Goal: Navigation & Orientation: Find specific page/section

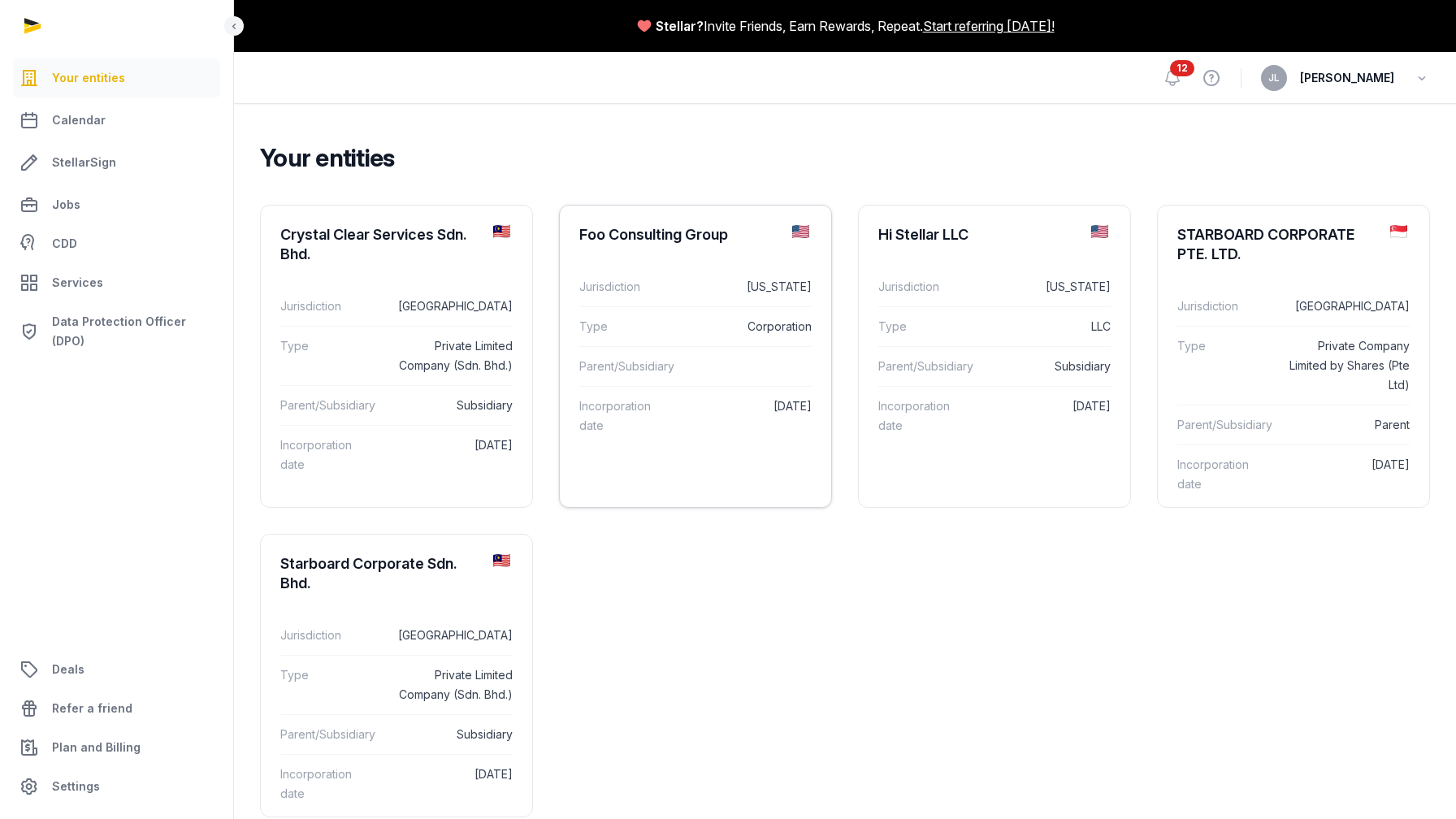
click at [654, 229] on div "Foo Consulting Group" at bounding box center [653, 235] width 149 height 19
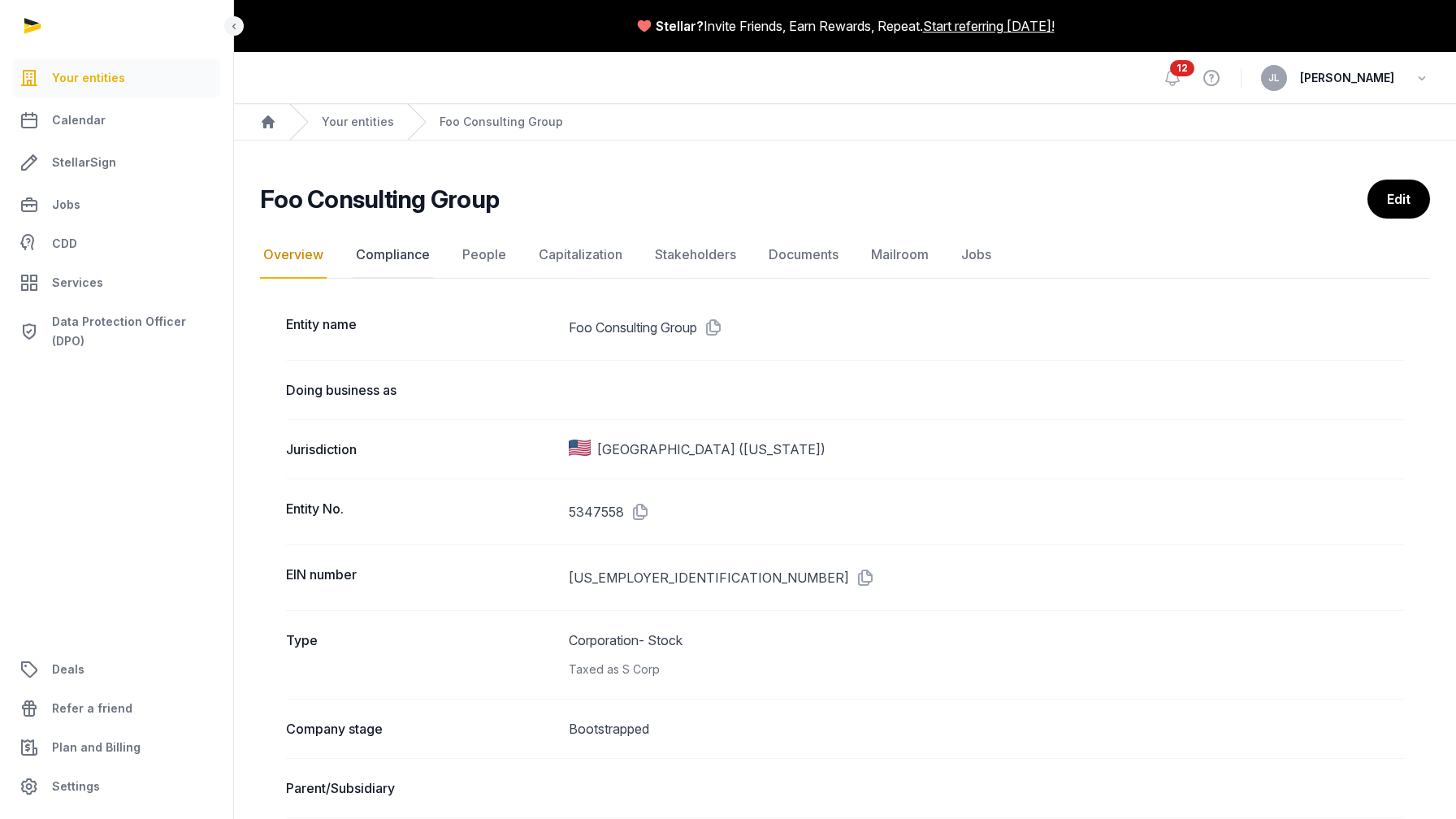
click at [386, 258] on link "Compliance" at bounding box center [392, 255] width 80 height 47
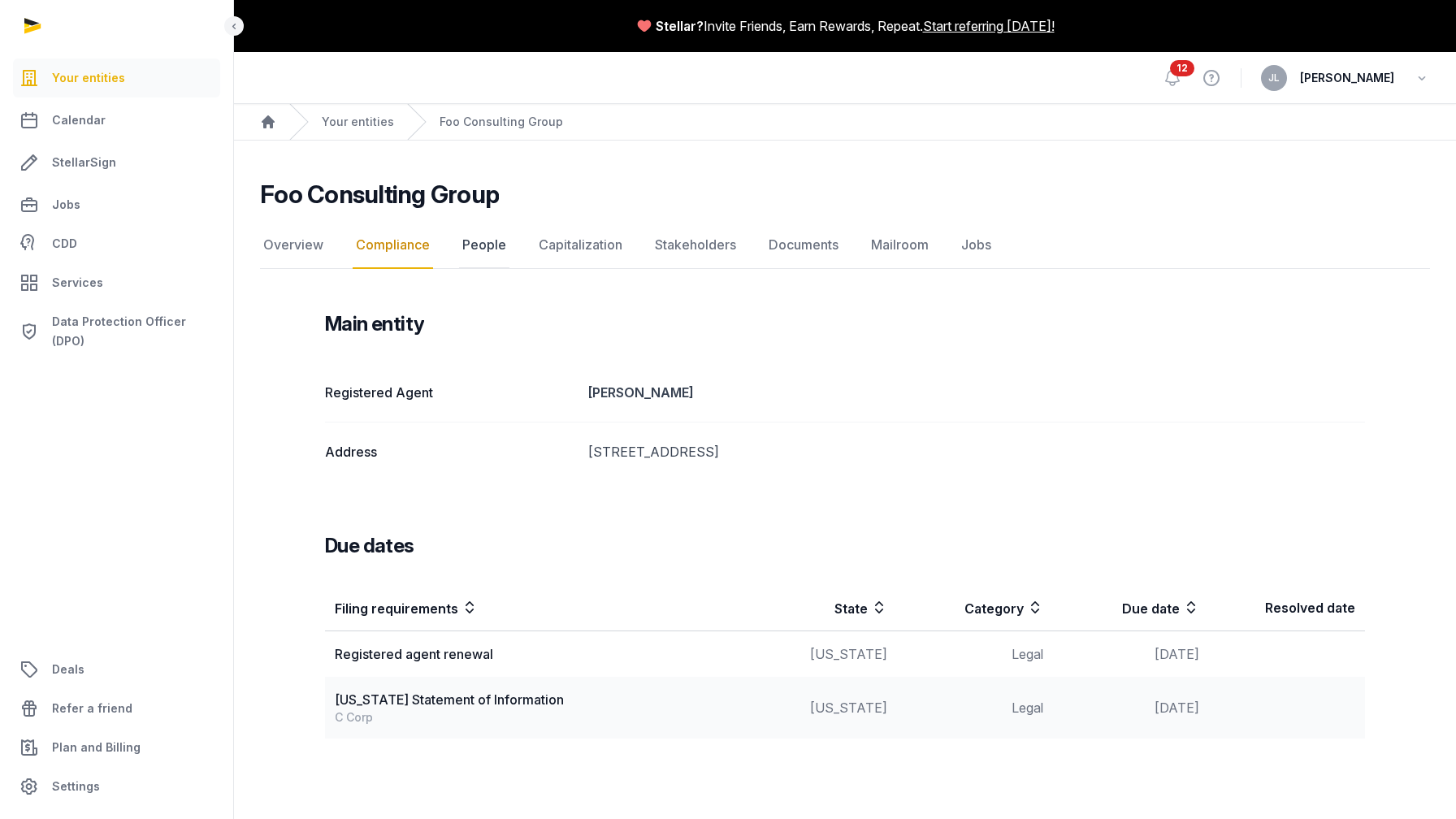
click at [477, 260] on link "People" at bounding box center [484, 245] width 51 height 47
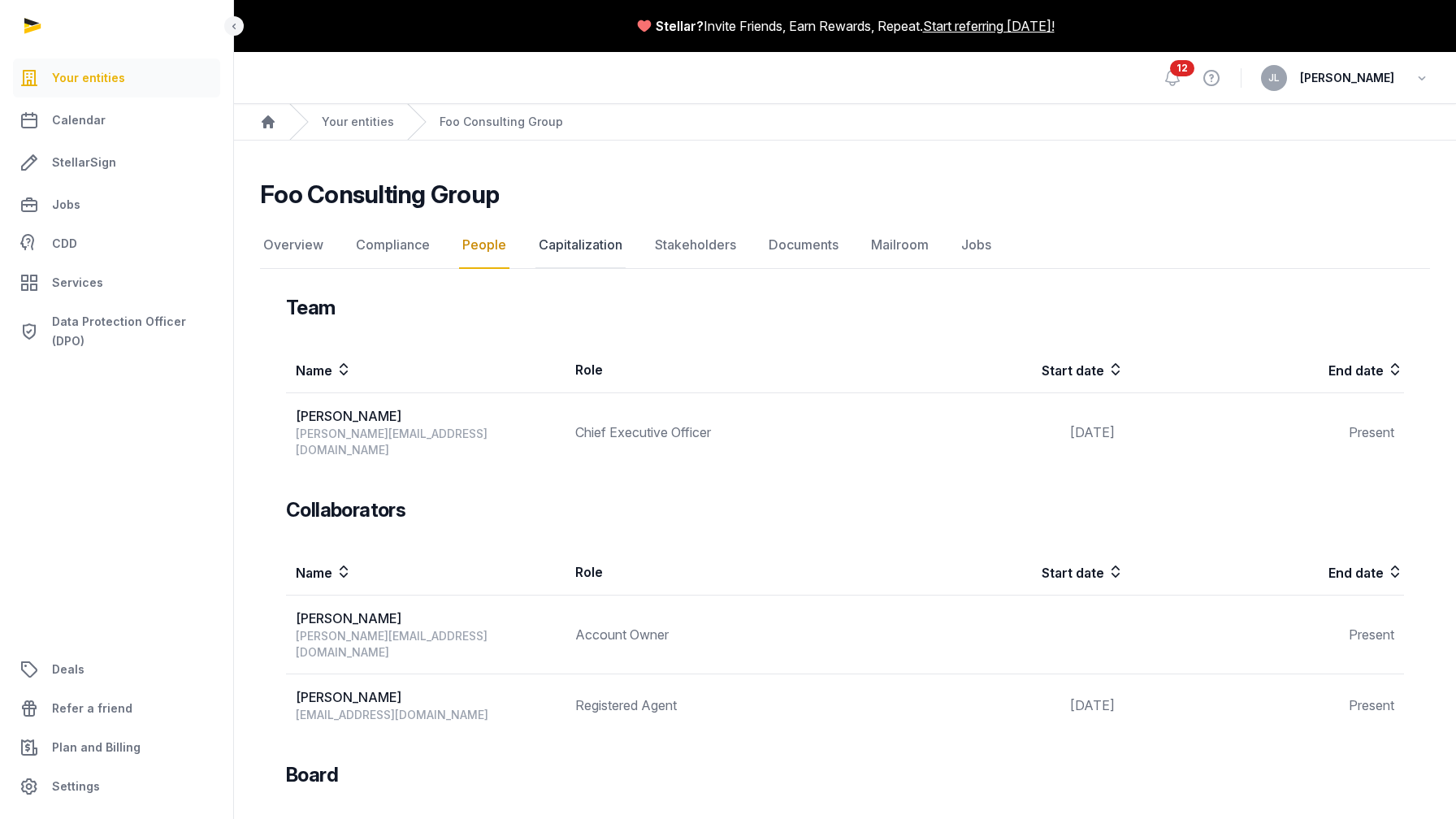
click at [586, 248] on link "Capitalization" at bounding box center [581, 245] width 90 height 47
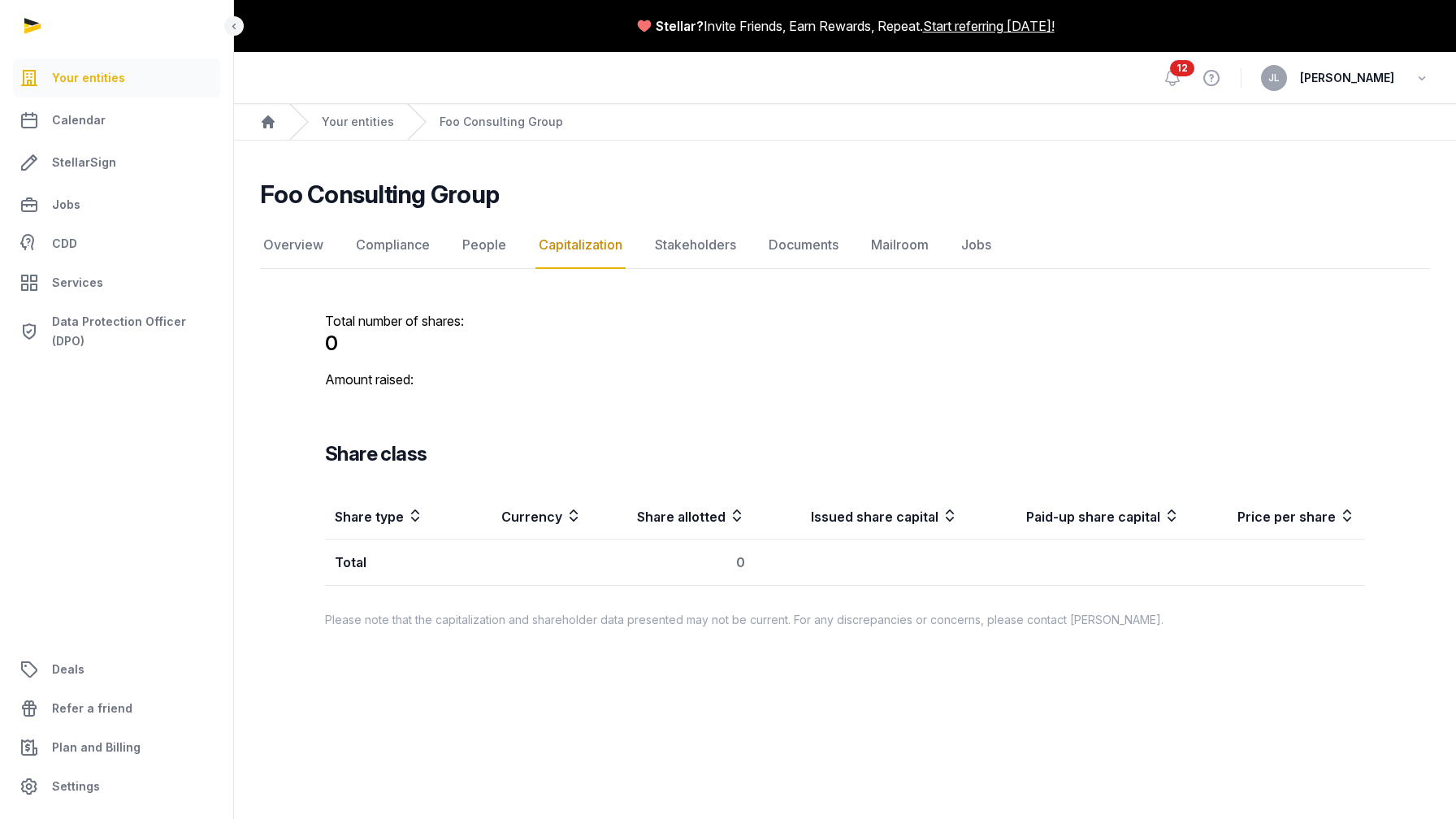
click at [100, 75] on span "Your entities" at bounding box center [88, 77] width 73 height 19
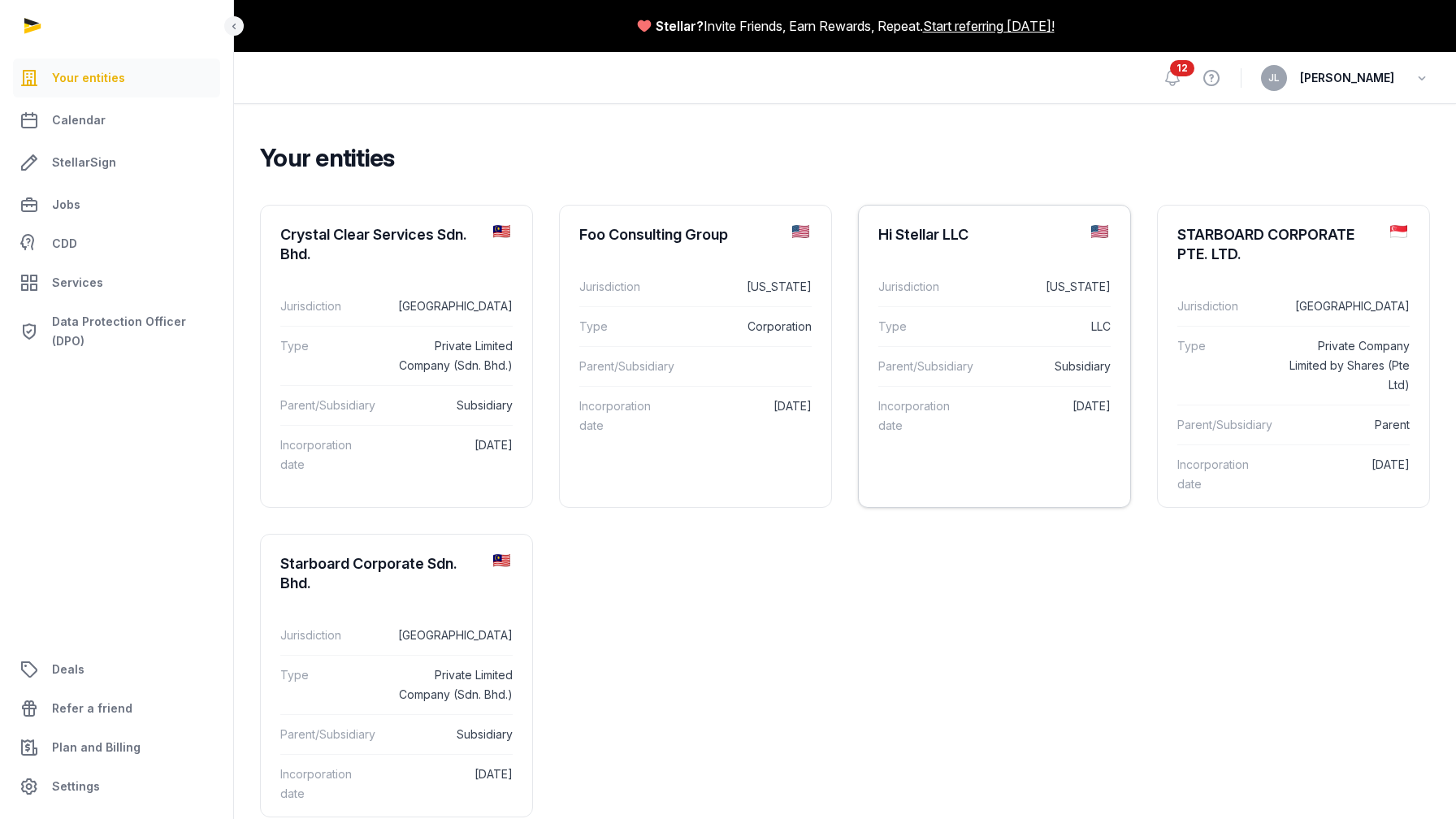
click at [968, 236] on div "Hi Stellar LLC" at bounding box center [923, 235] width 90 height 19
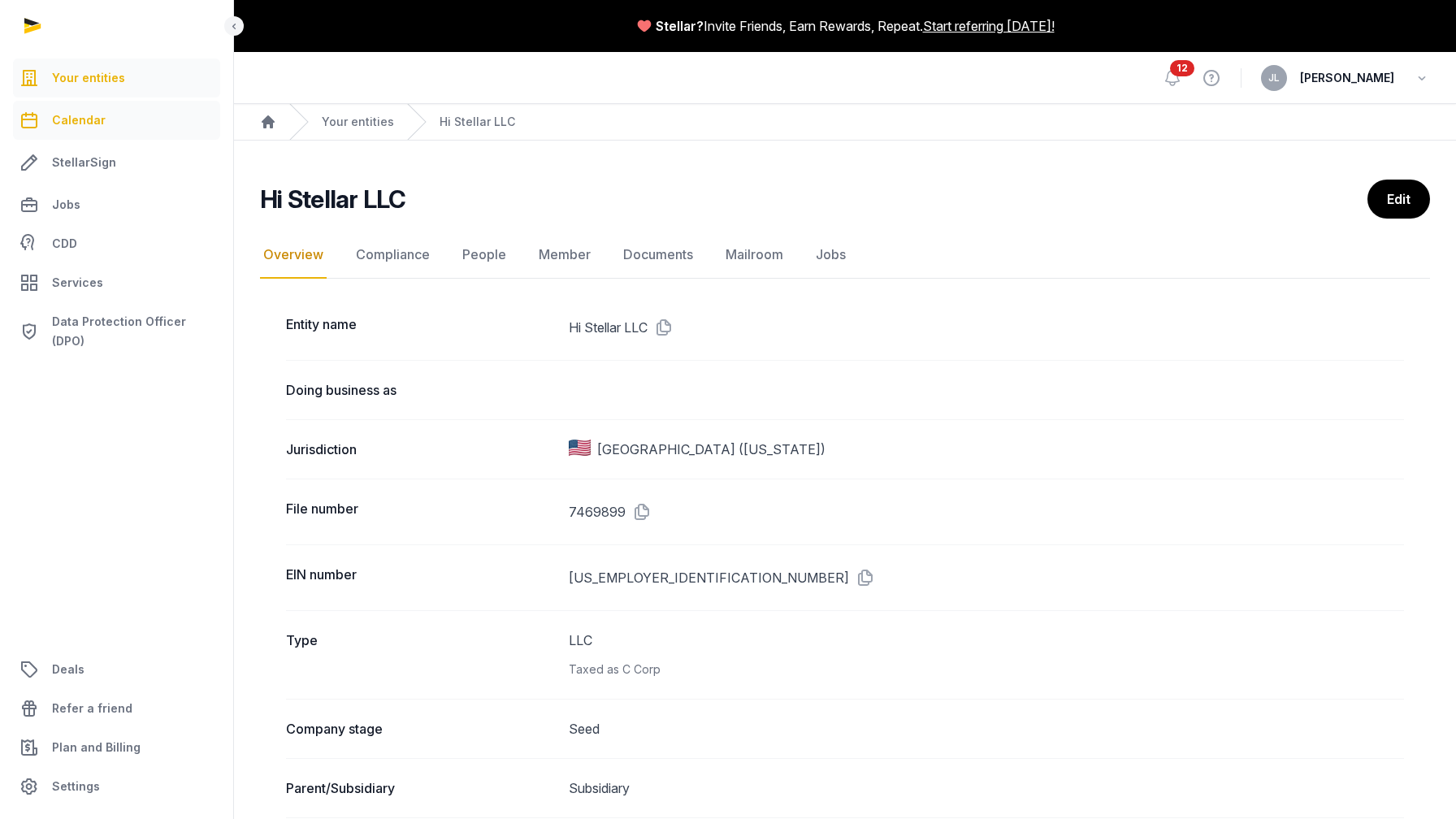
click at [93, 127] on span "Calendar" at bounding box center [79, 120] width 53 height 19
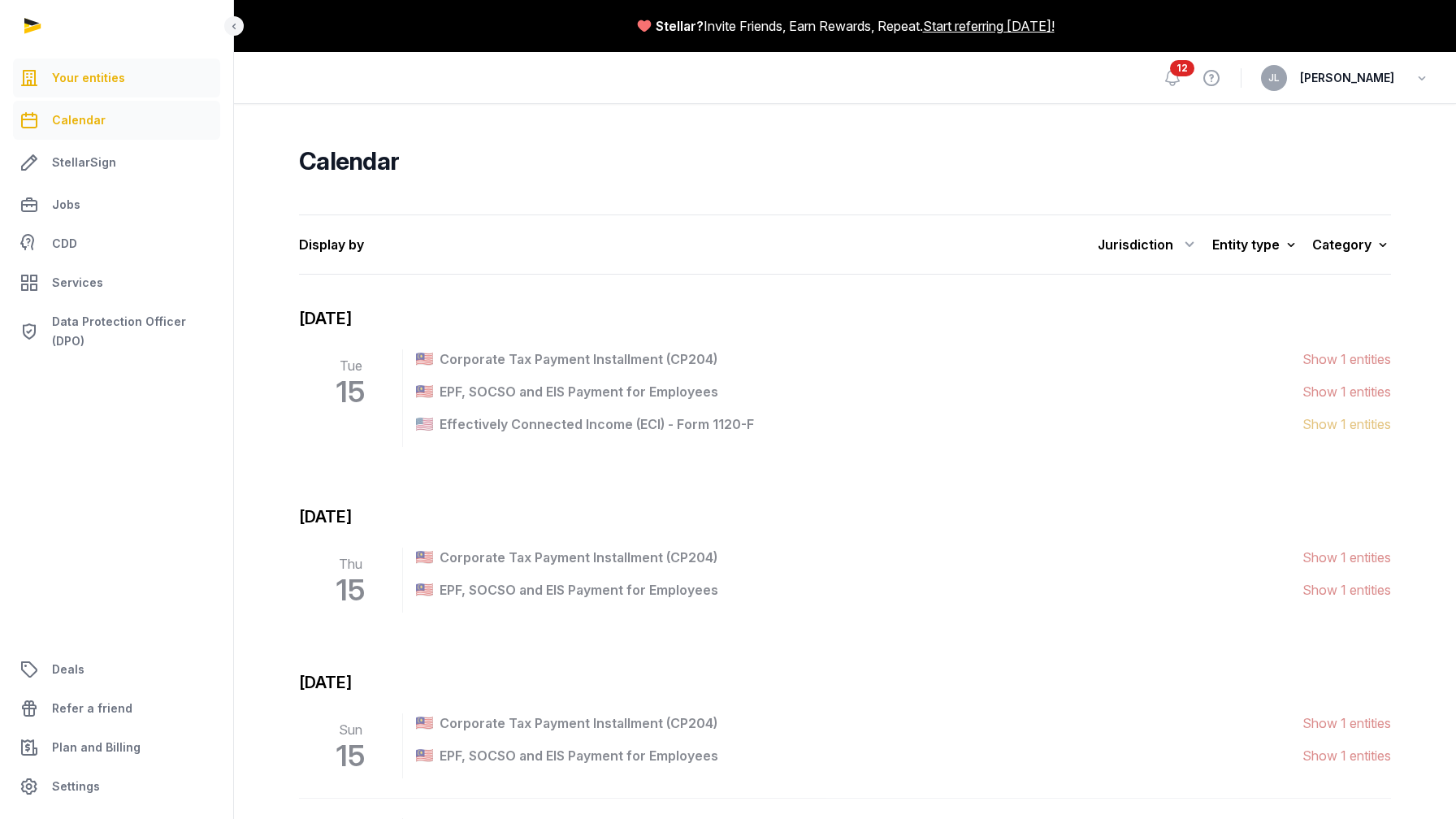
click at [79, 75] on span "Your entities" at bounding box center [88, 77] width 73 height 19
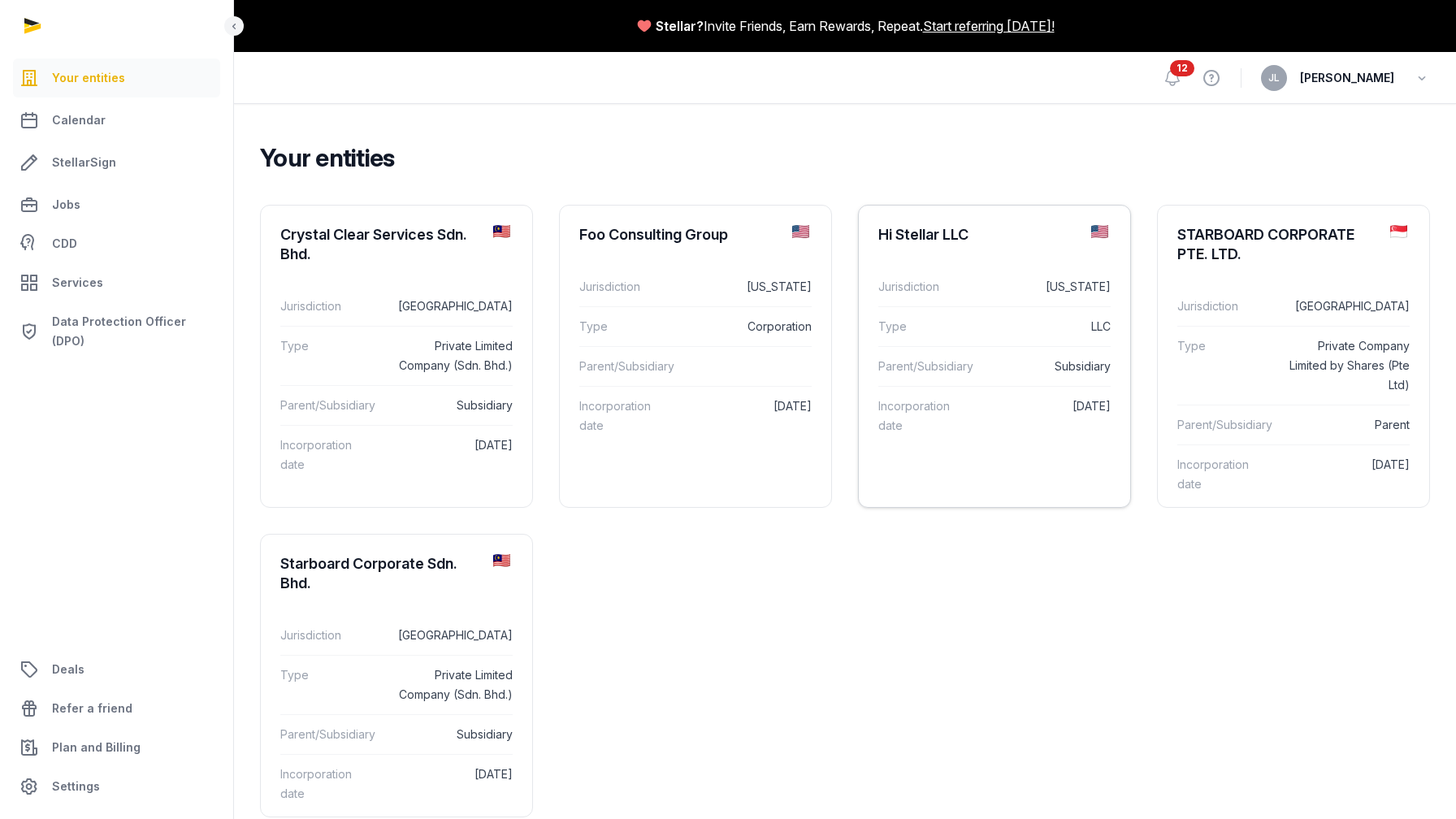
click at [952, 232] on div "Hi Stellar LLC" at bounding box center [923, 235] width 90 height 19
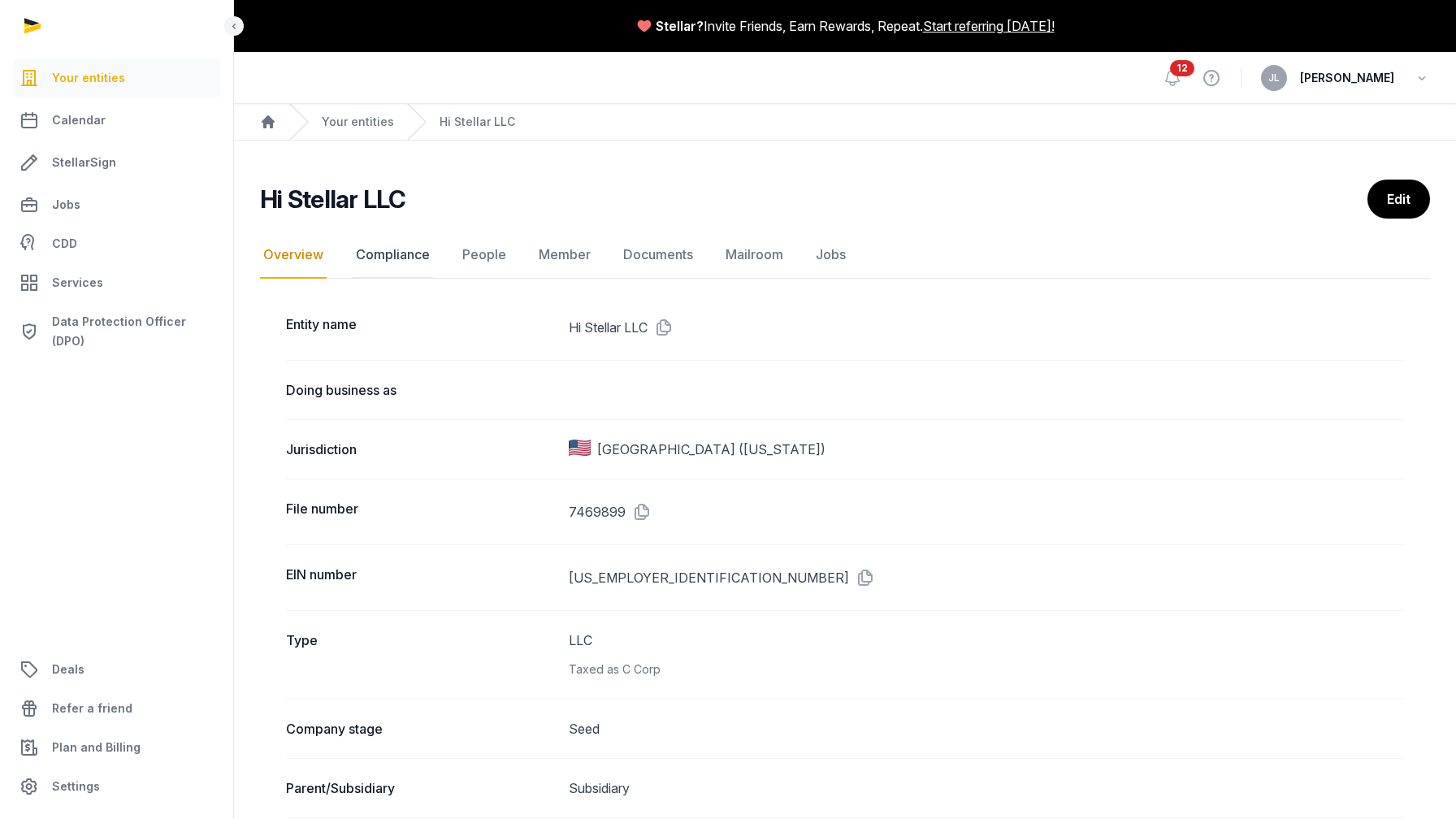
click at [385, 253] on link "Compliance" at bounding box center [392, 255] width 80 height 47
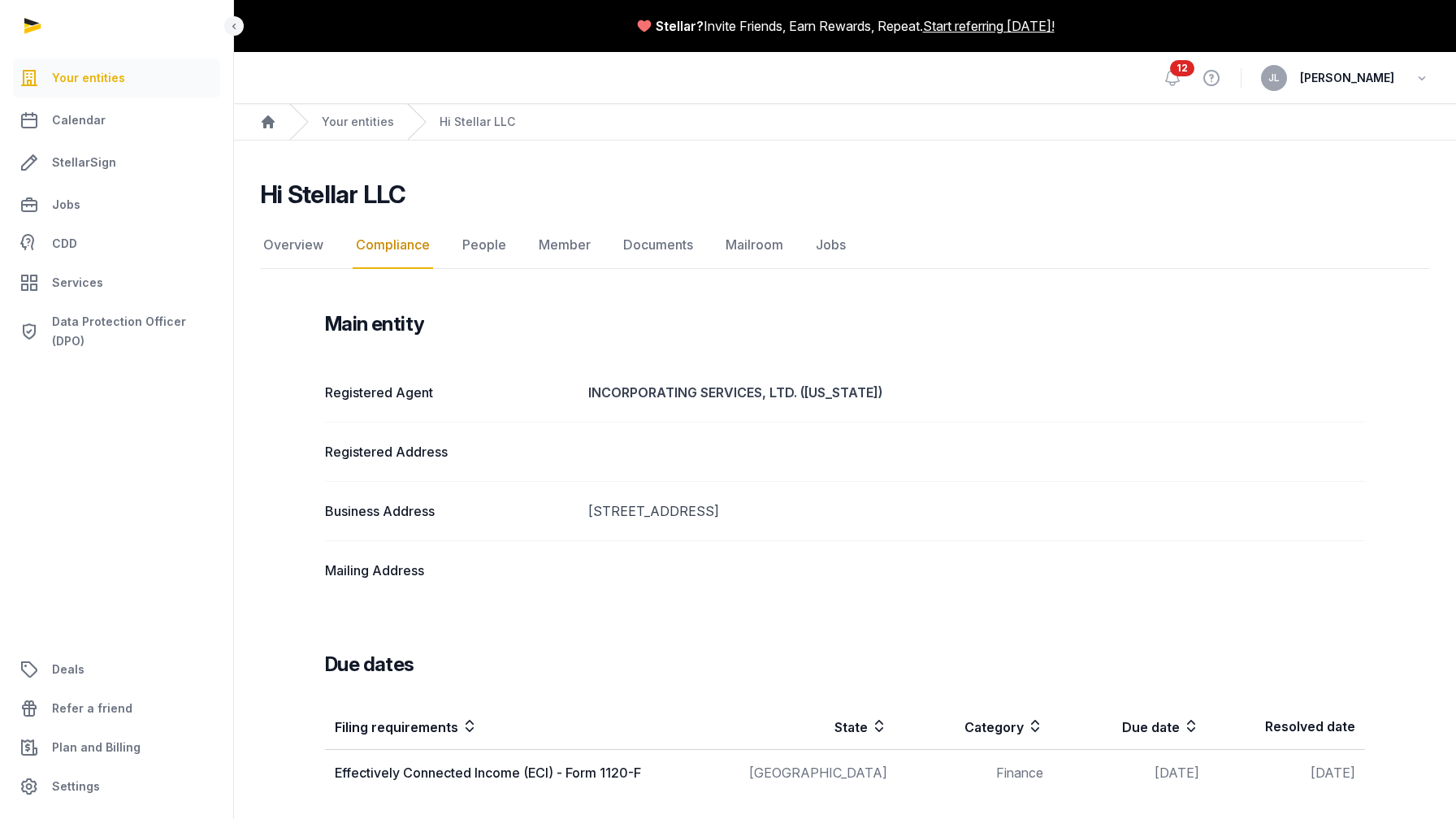
scroll to position [9, 0]
